Goal: Task Accomplishment & Management: Complete application form

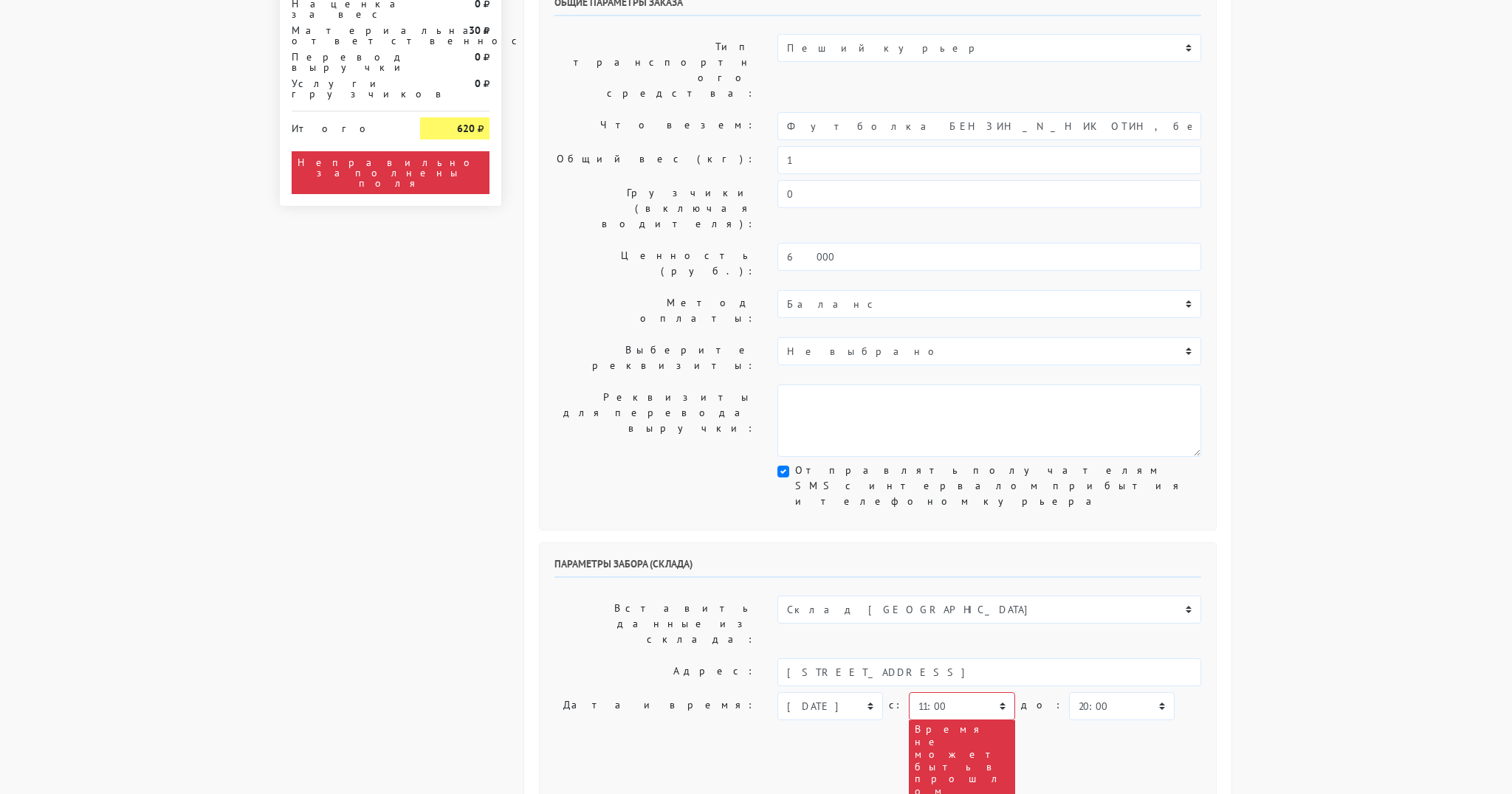
scroll to position [115, 0]
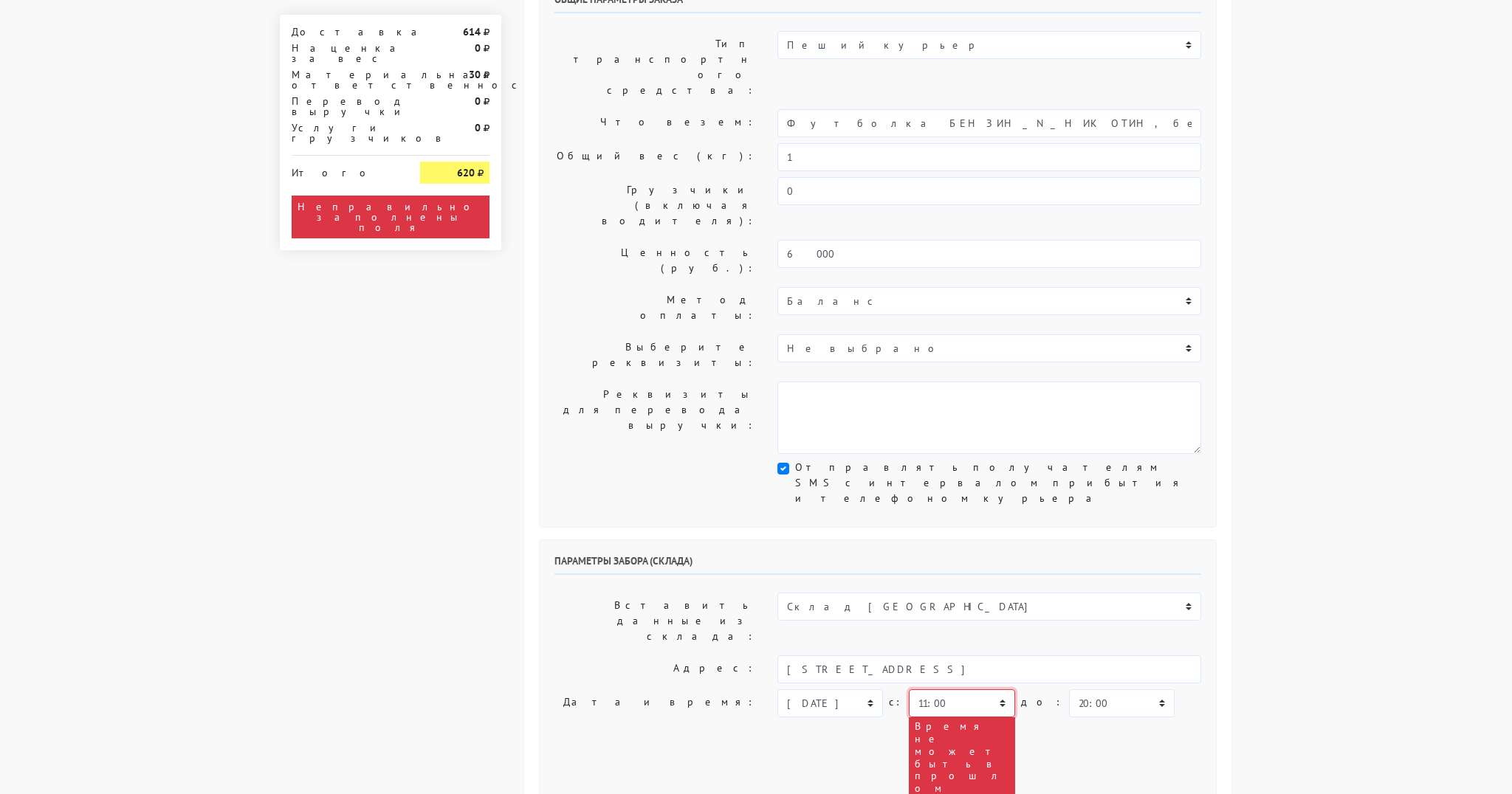
click at [991, 689] on select "00:00 00:30 01:00 01:30 02:00 02:30 03:00 03:30 04:00 04:30 05:00 05:30 06:00 0…" at bounding box center [961, 703] width 105 height 28
select select "15:30"
click at [909, 689] on select "00:00 00:30 01:00 01:30 02:00 02:30 03:00 03:30 04:00 04:30 05:00 05:30 06:00 0…" at bounding box center [961, 703] width 105 height 28
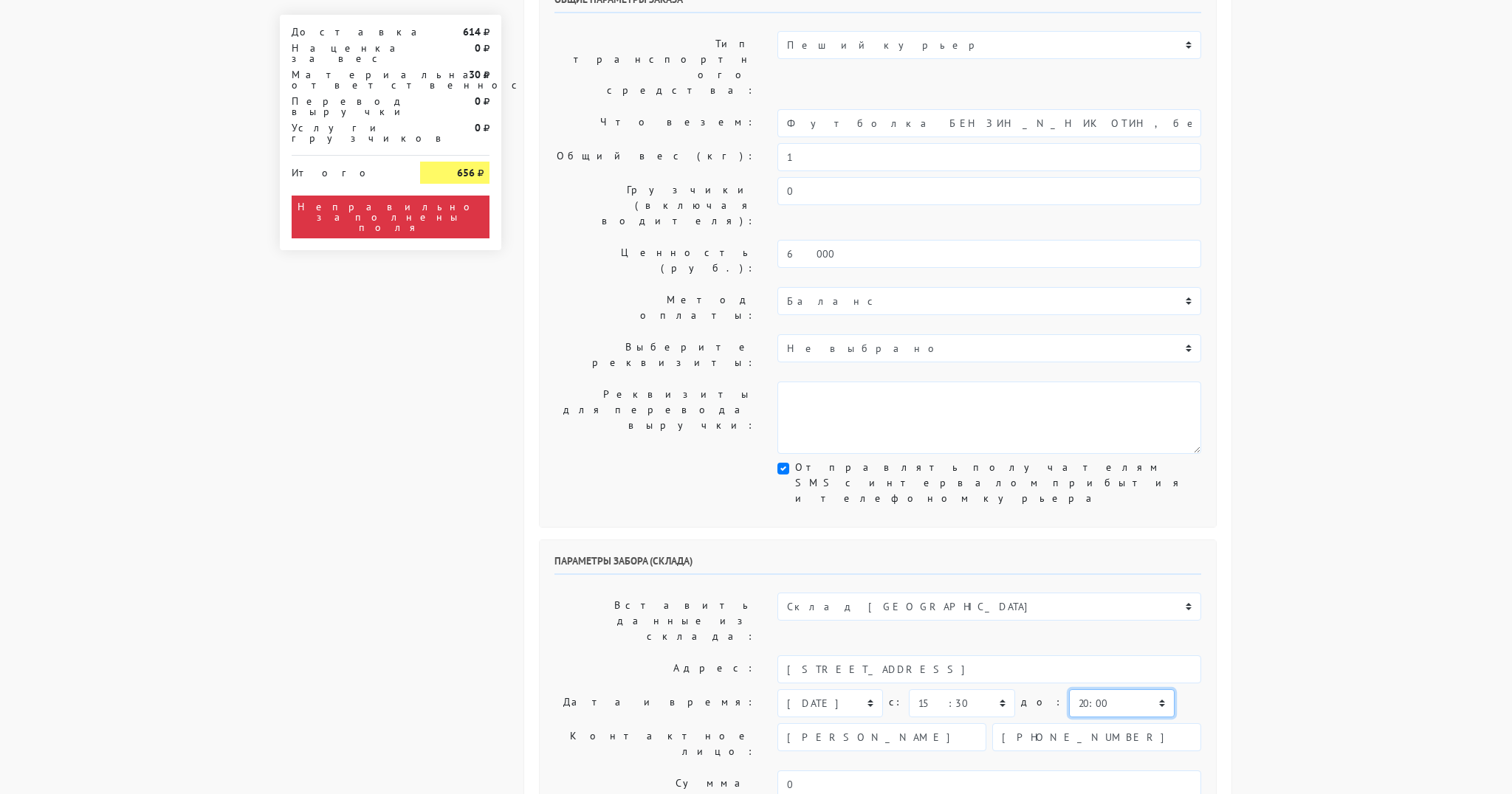
click at [1127, 689] on select "00:00 00:30 01:00 01:30 02:00 02:30 03:00 03:30 04:00 04:30 05:00 05:30 06:00 0…" at bounding box center [1121, 703] width 105 height 28
click at [1131, 689] on select "00:00 00:30 01:00 01:30 02:00 02:30 03:00 03:30 04:00 04:30 05:00 05:30 06:00 0…" at bounding box center [1121, 703] width 105 height 28
select select "16:30"
click at [1069, 689] on select "00:00 00:30 01:00 01:30 02:00 02:30 03:00 03:30 04:00 04:30 05:00 05:30 06:00 0…" at bounding box center [1121, 703] width 105 height 28
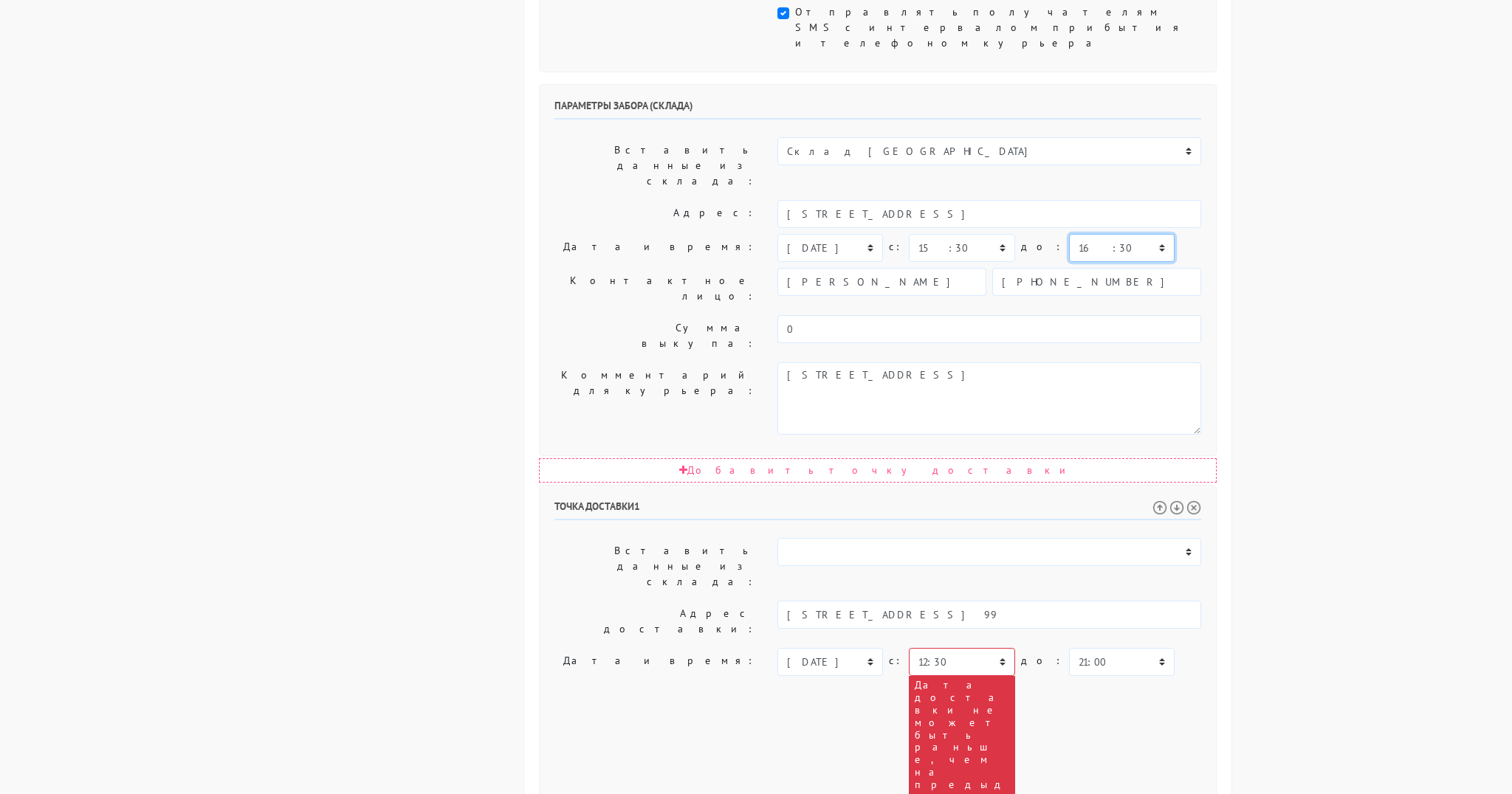
scroll to position [570, 0]
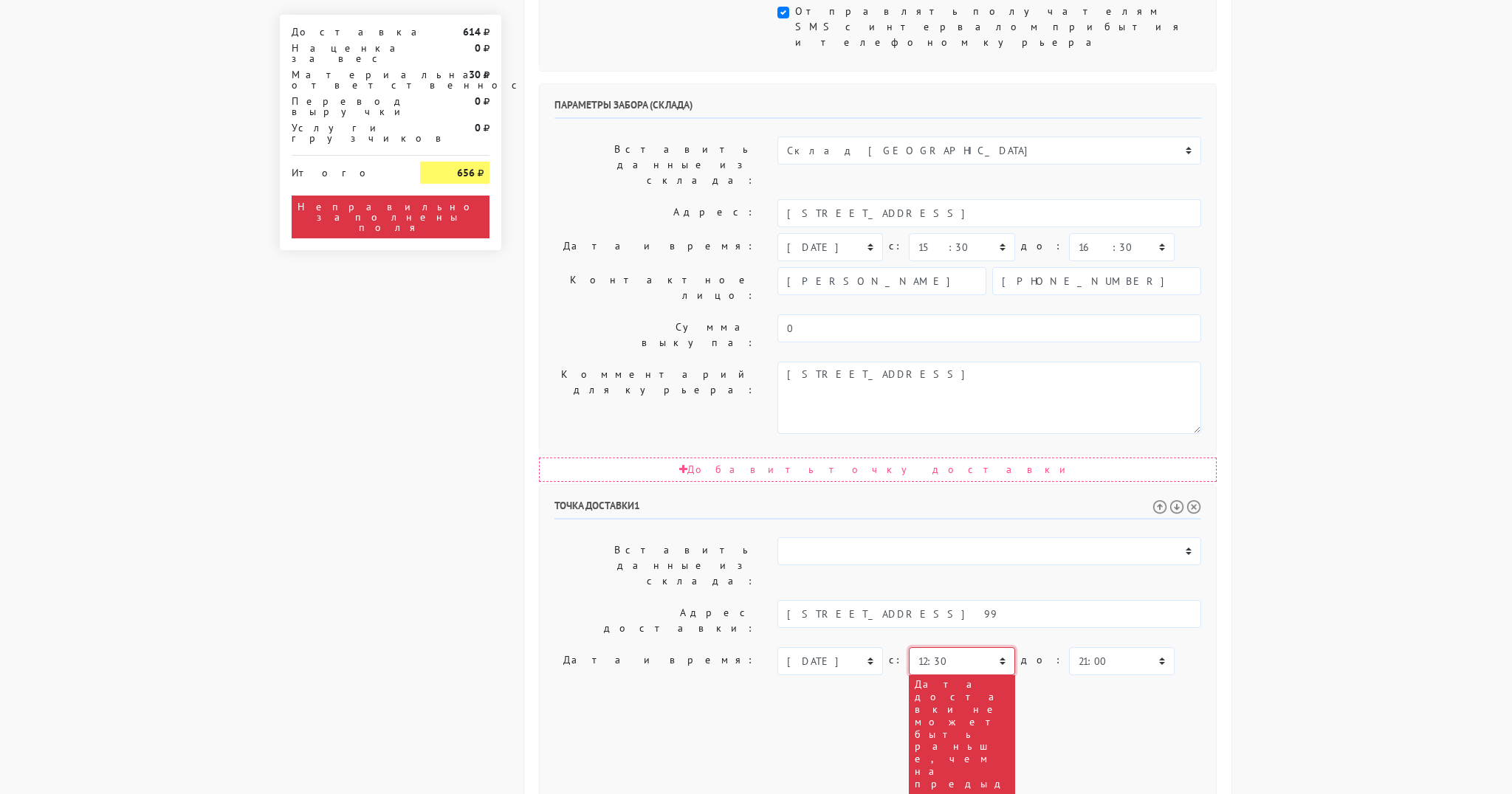
click at [995, 647] on select "00:00 00:30 01:00 01:30 02:00 02:30 03:00 03:30 04:00 04:30 05:00 05:30 06:00 0…" at bounding box center [961, 661] width 105 height 28
click at [988, 647] on select "00:00 00:30 01:00 01:30 02:00 02:30 03:00 03:30 04:00 04:30 05:00 05:30 06:00 0…" at bounding box center [961, 661] width 105 height 28
click at [853, 647] on select "[DATE] [DATE] [DATE] [DATE] [DATE] [DATE] [DATE] [DATE] [DATE] [DATE] [DATE] [D…" at bounding box center [829, 661] width 105 height 28
click at [777, 647] on select "[DATE] [DATE] [DATE] [DATE] [DATE] [DATE] [DATE] [DATE] [DATE] [DATE] [DATE] [D…" at bounding box center [829, 661] width 105 height 28
click at [994, 647] on select "00:00 00:30 01:00 01:30 02:00 02:30 03:00 03:30 04:00 04:30 05:00 05:30 06:00 0…" at bounding box center [961, 661] width 105 height 28
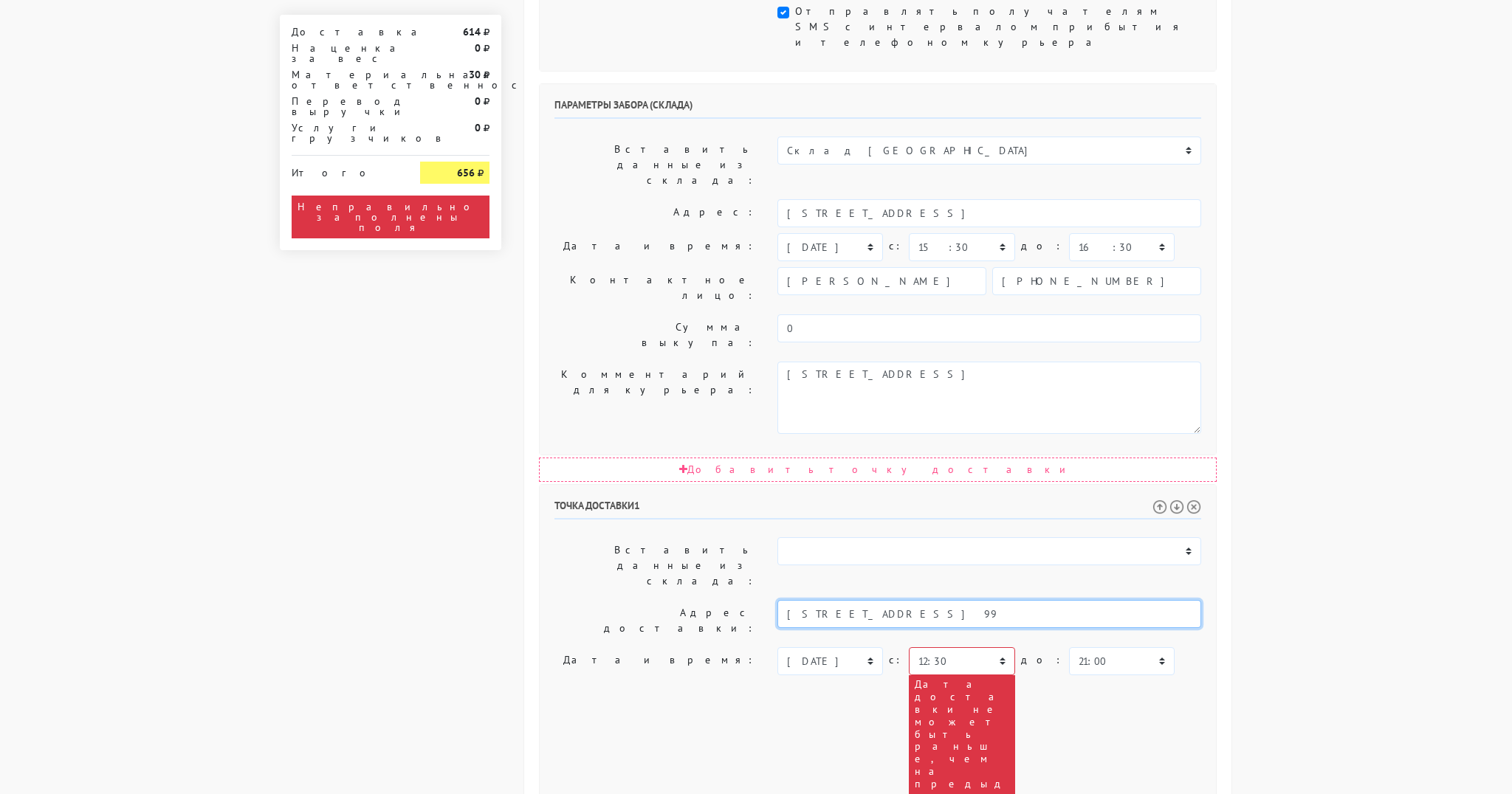
drag, startPoint x: 825, startPoint y: 388, endPoint x: 928, endPoint y: 388, distance: 103.0
click at [928, 600] on input "[STREET_ADDRESS] 99" at bounding box center [989, 614] width 424 height 28
click at [1084, 647] on div "[DATE] [DATE] [DATE] [DATE] [DATE] [DATE] [DATE] [DATE] [DATE] [DATE] [DATE] [D…" at bounding box center [989, 738] width 424 height 183
click at [996, 647] on select "00:00 00:30 01:00 01:30 02:00 02:30 03:00 03:30 04:00 04:30 05:00 05:30 06:00 0…" at bounding box center [961, 661] width 105 height 28
select select "18:00"
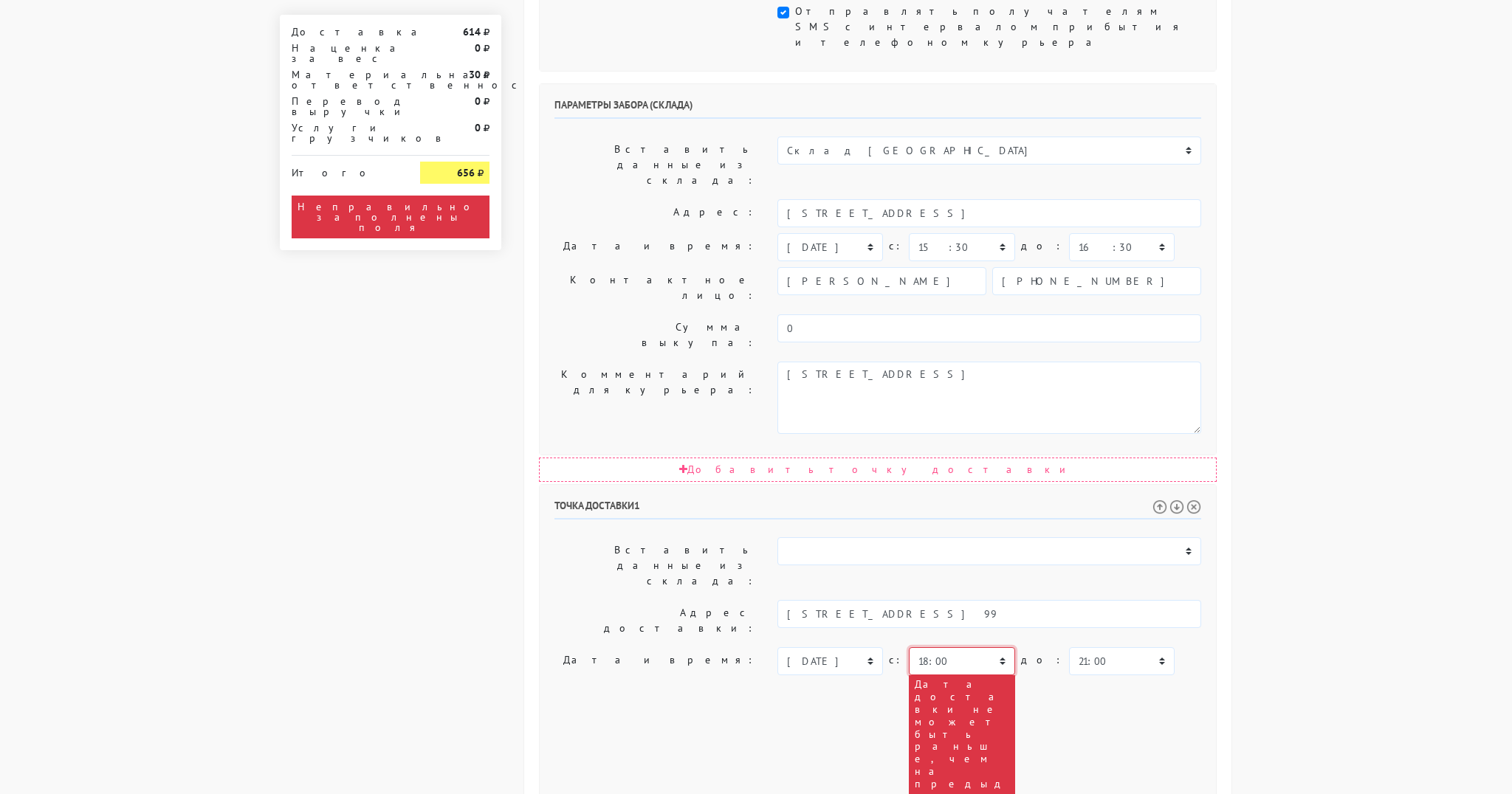
click at [909, 647] on select "00:00 00:30 01:00 01:30 02:00 02:30 03:00 03:30 04:00 04:30 05:00 05:30 06:00 0…" at bounding box center [961, 661] width 105 height 28
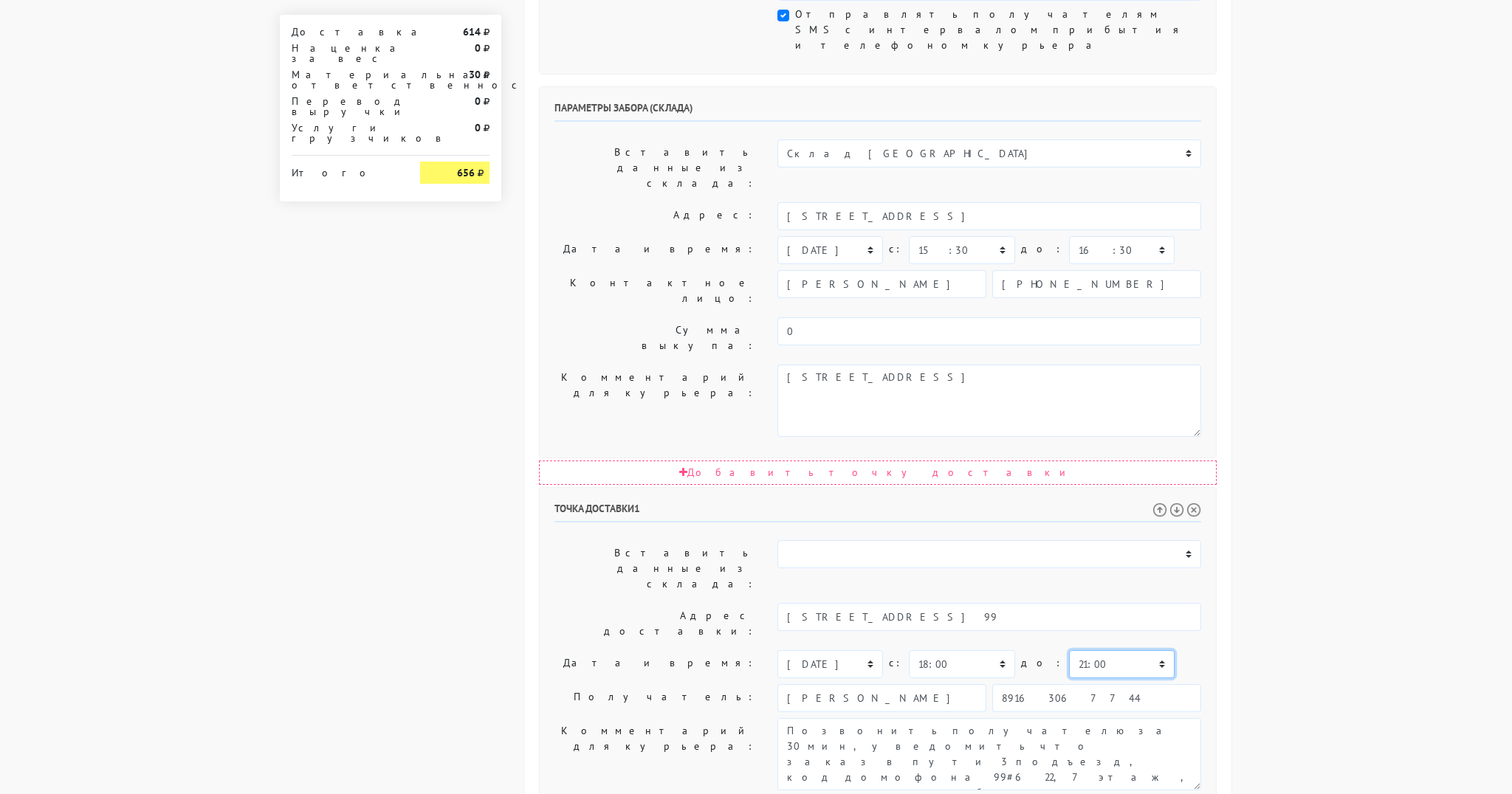
click at [1094, 650] on select "00:00 00:30 01:00 01:30 02:00 02:30 03:00 03:30 04:00 04:30 05:00 05:30 06:00 0…" at bounding box center [1121, 664] width 105 height 28
click at [1069, 650] on select "00:00 00:30 01:00 01:30 02:00 02:30 03:00 03:30 04:00 04:30 05:00 05:30 06:00 0…" at bounding box center [1121, 664] width 105 height 28
click at [1230, 427] on div "Общие параметры заказа Тип транспортного средства: Пеший курьер Легковой автомо…" at bounding box center [878, 297] width 707 height 1574
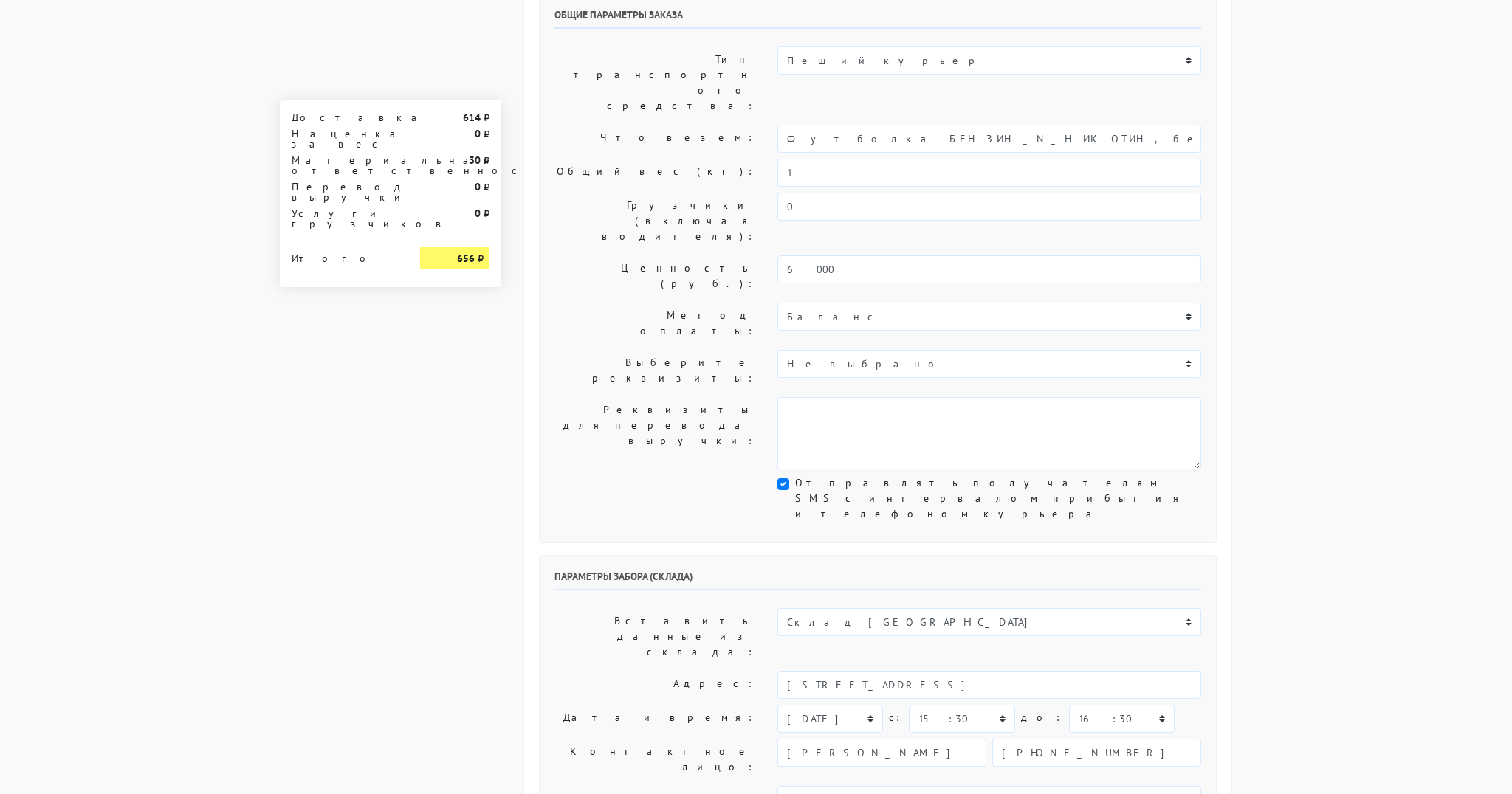
scroll to position [0, 0]
